Goal: Find specific page/section: Find specific page/section

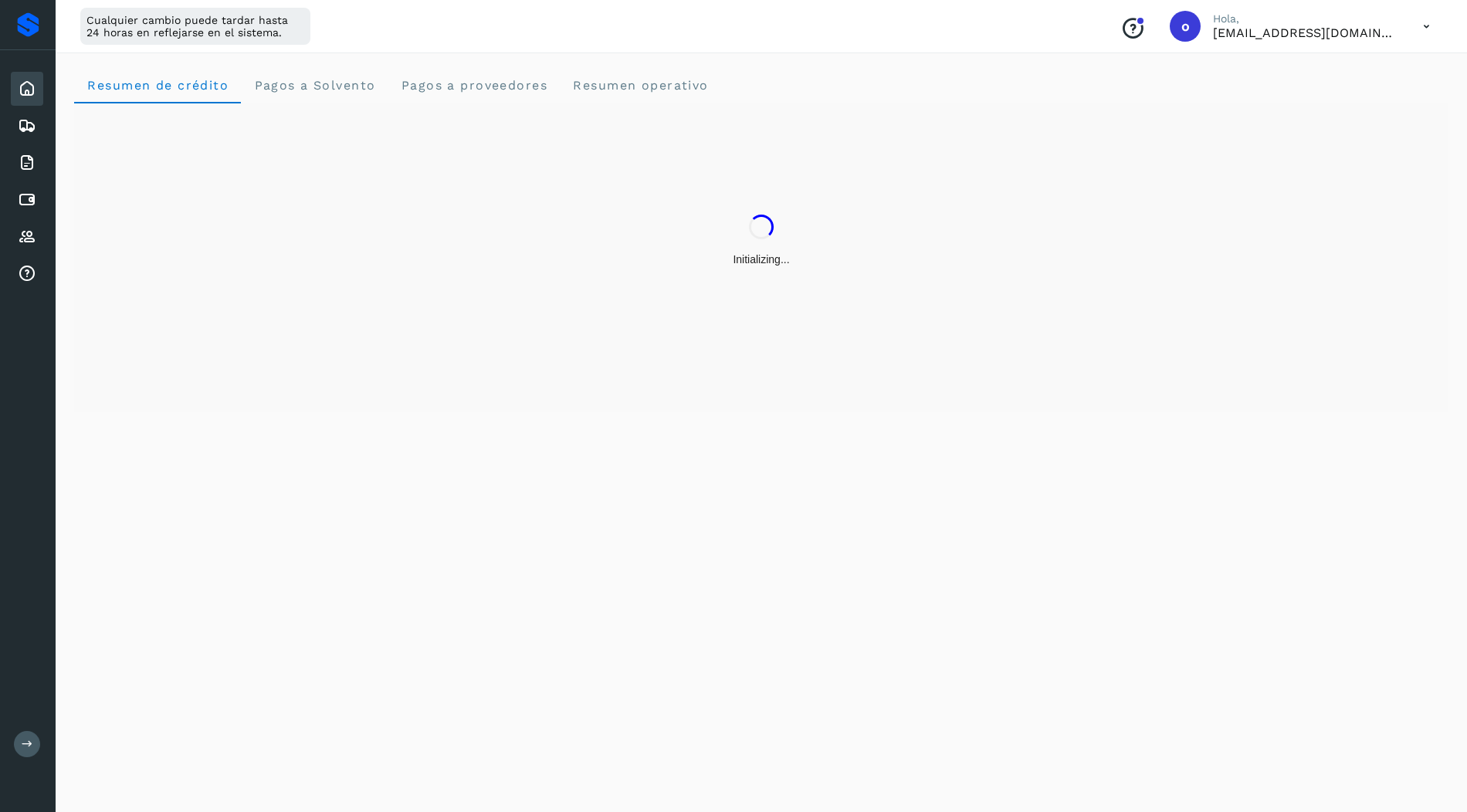
click at [444, 175] on div "Initializing..." at bounding box center [762, 241] width 1375 height 275
click at [573, 74] on operativo "Resumen operativo" at bounding box center [641, 85] width 162 height 37
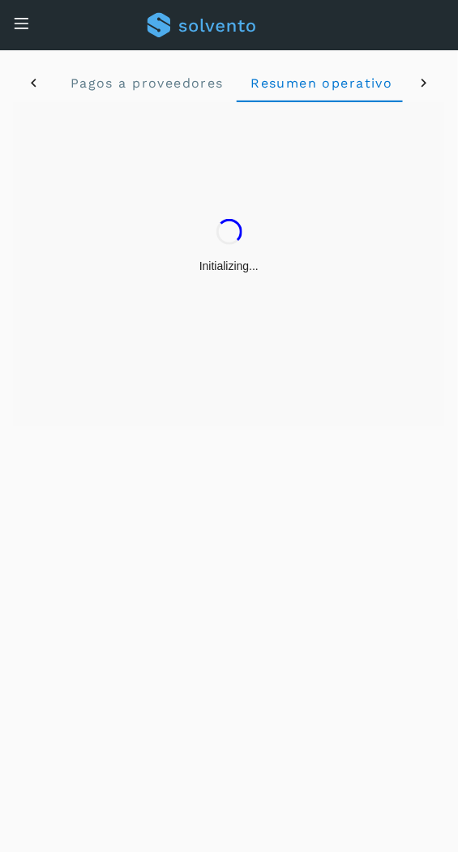
scroll to position [0, 329]
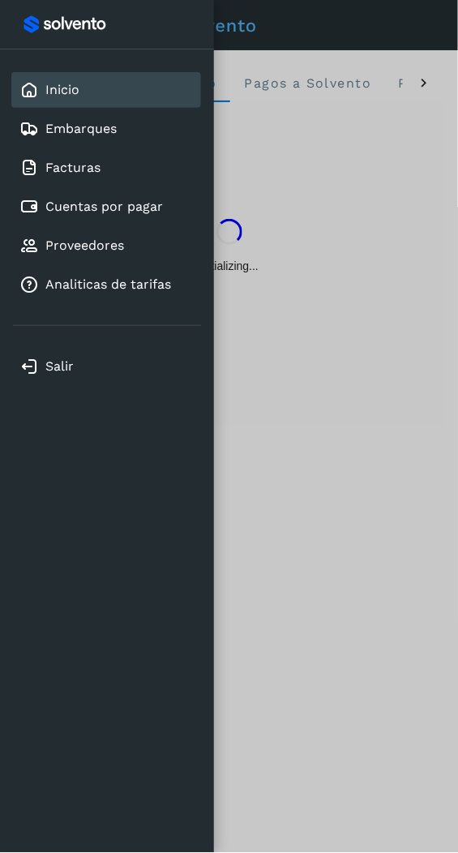
click at [343, 150] on div at bounding box center [229, 426] width 458 height 853
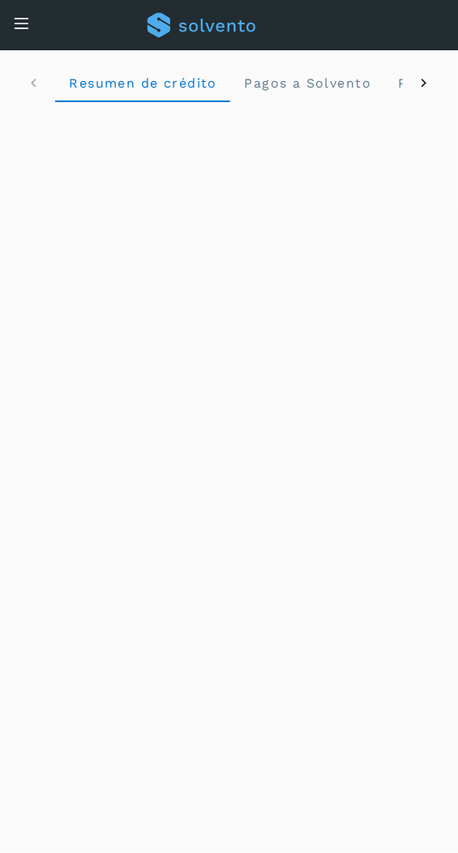
click at [424, 85] on icon at bounding box center [424, 83] width 17 height 17
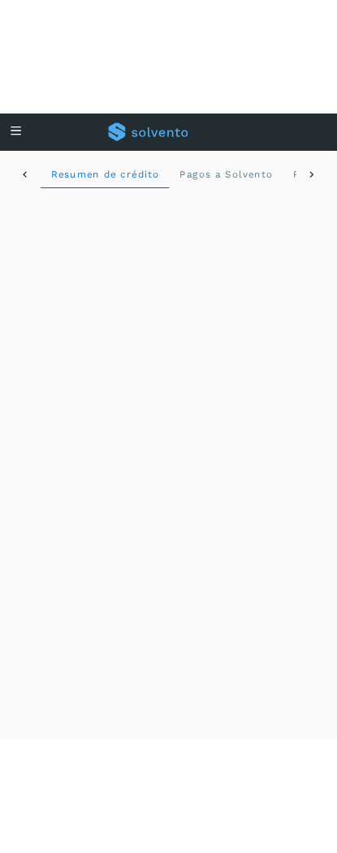
scroll to position [0, 329]
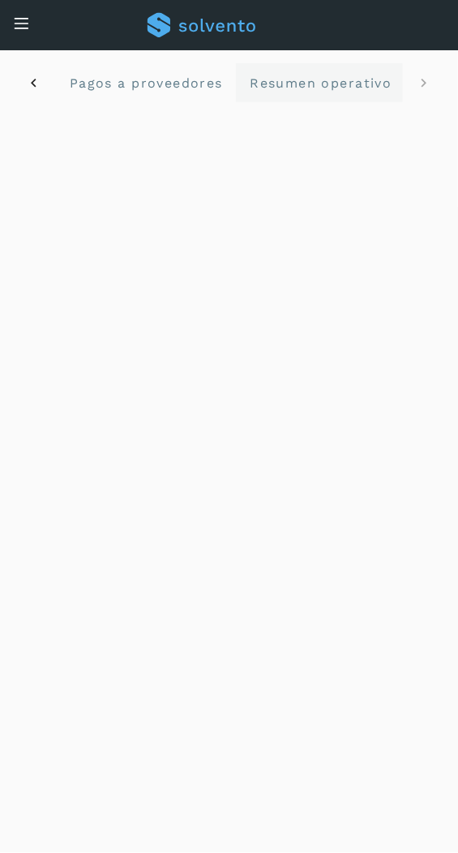
click at [332, 79] on span "Resumen operativo" at bounding box center [321, 82] width 144 height 15
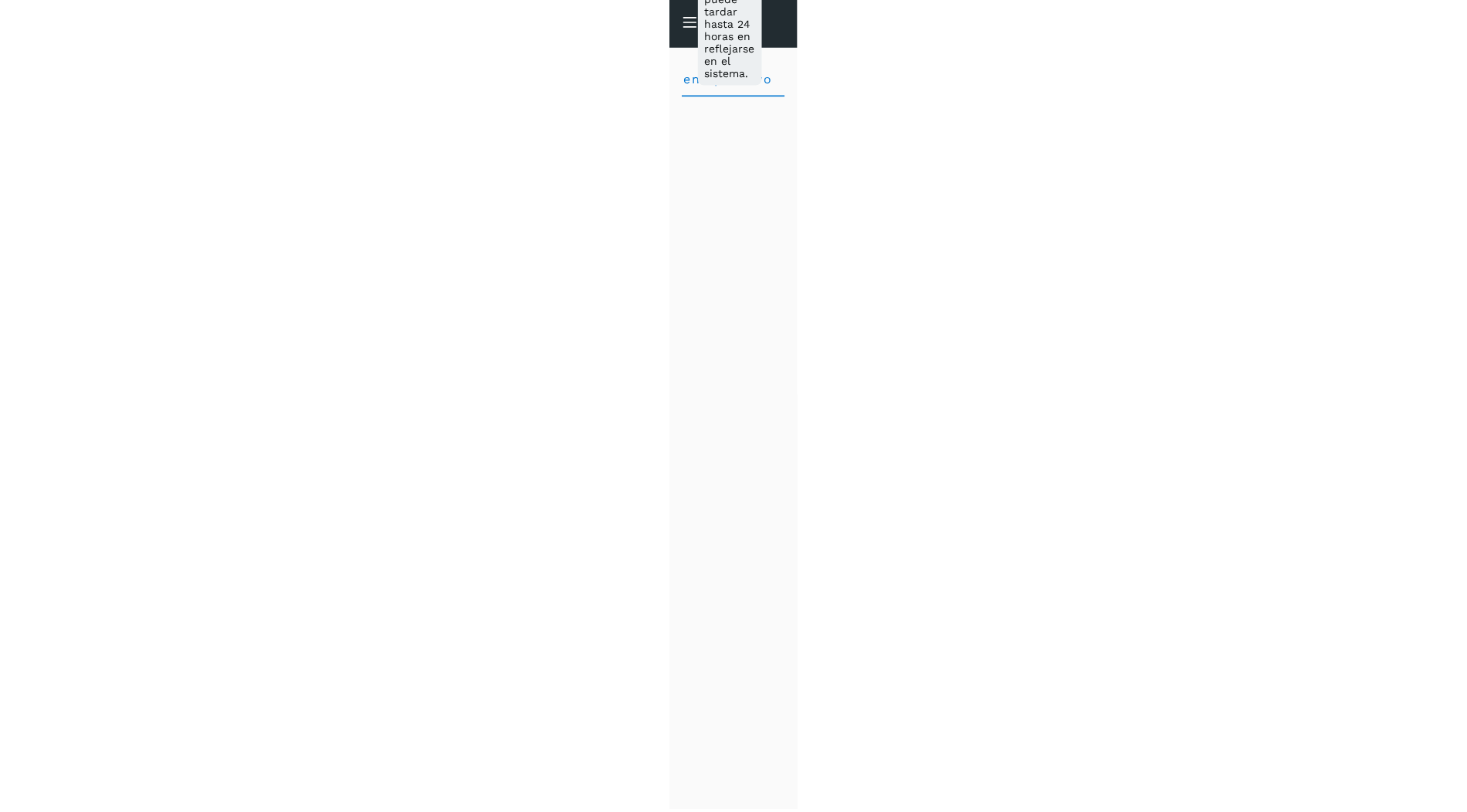
scroll to position [0, 0]
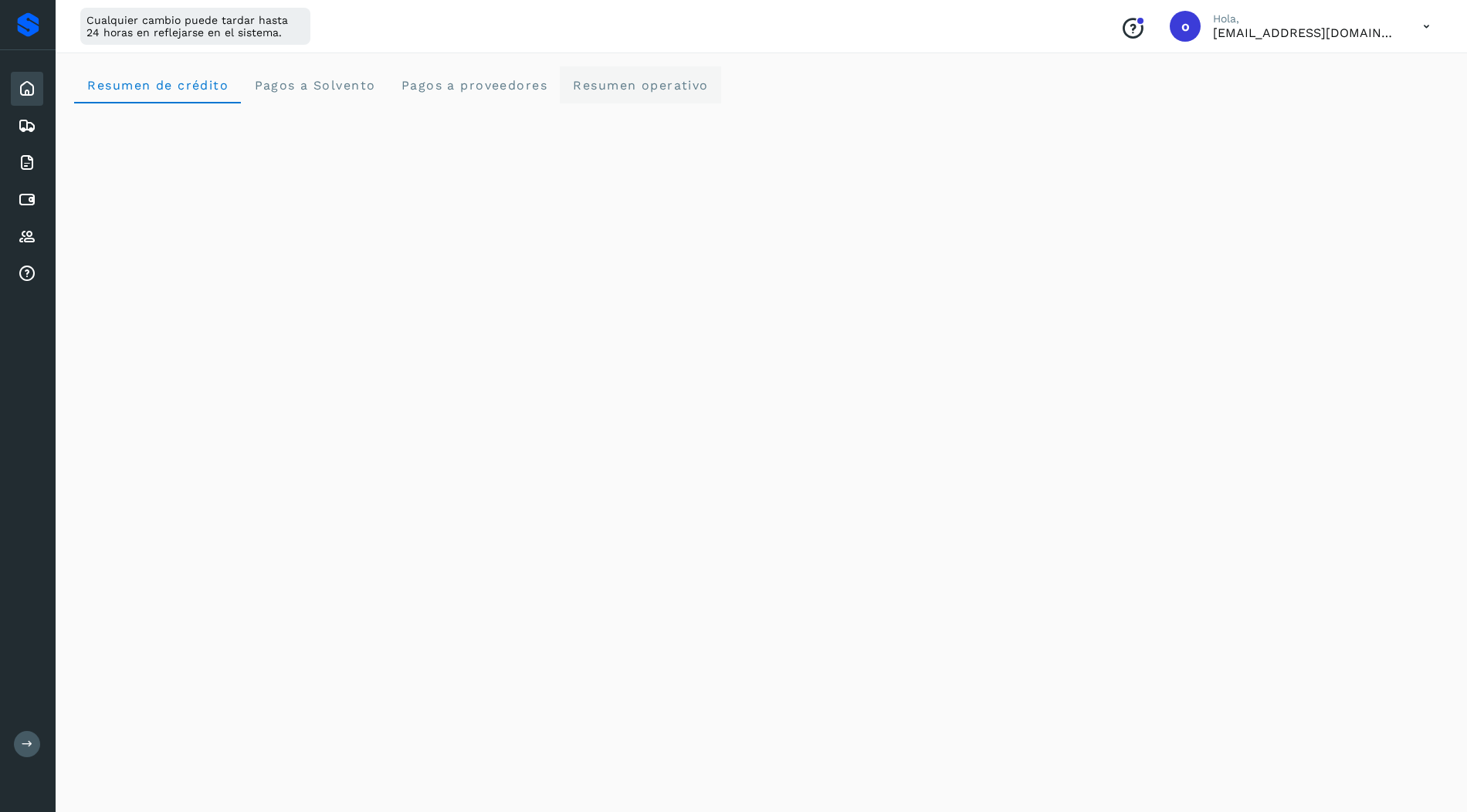
click at [634, 67] on operativo "Resumen operativo" at bounding box center [641, 85] width 162 height 37
click at [28, 205] on icon at bounding box center [27, 199] width 18 height 18
click at [30, 737] on button at bounding box center [28, 744] width 27 height 27
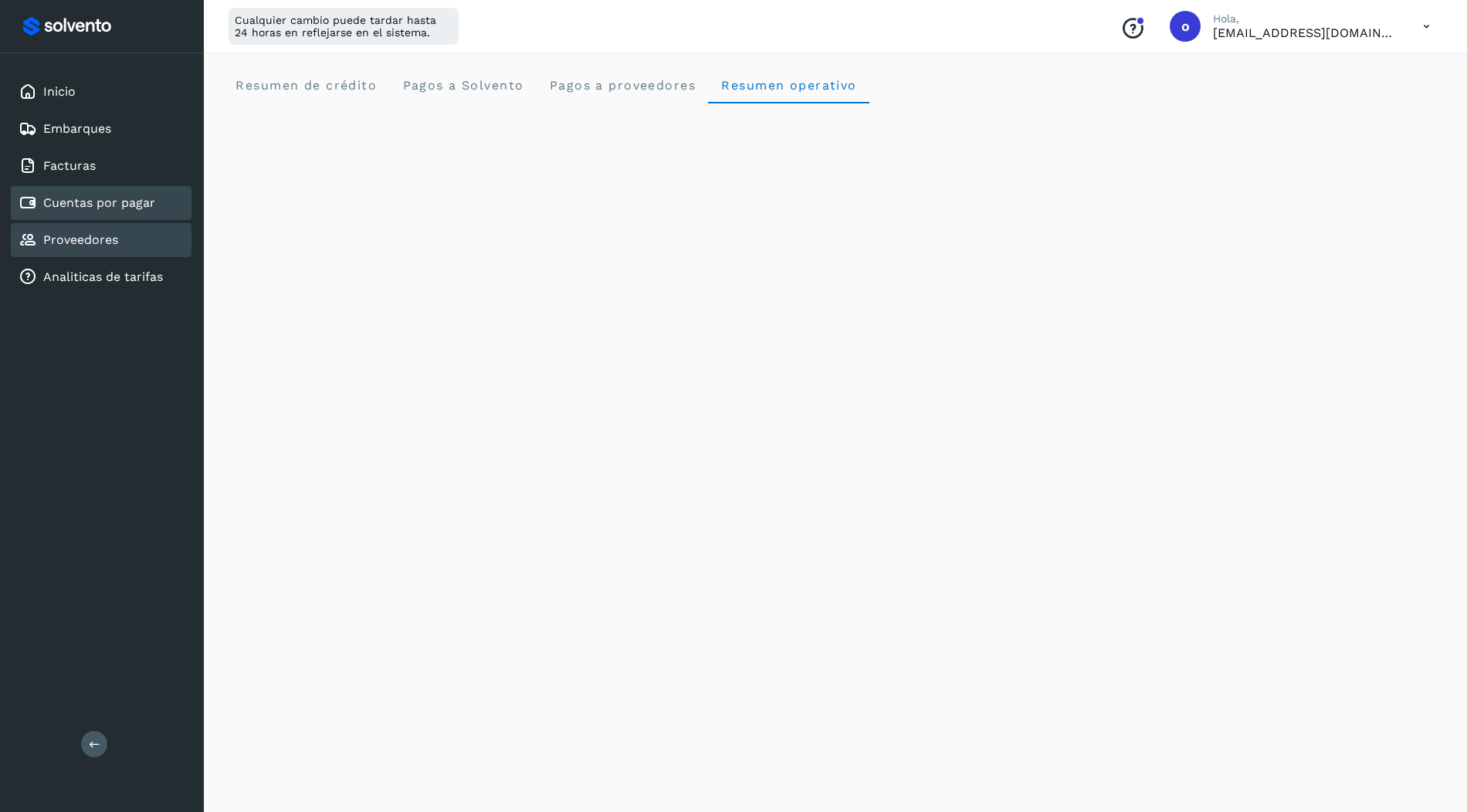
click at [126, 230] on div "Proveedores" at bounding box center [101, 240] width 181 height 34
